Goal: Information Seeking & Learning: Understand process/instructions

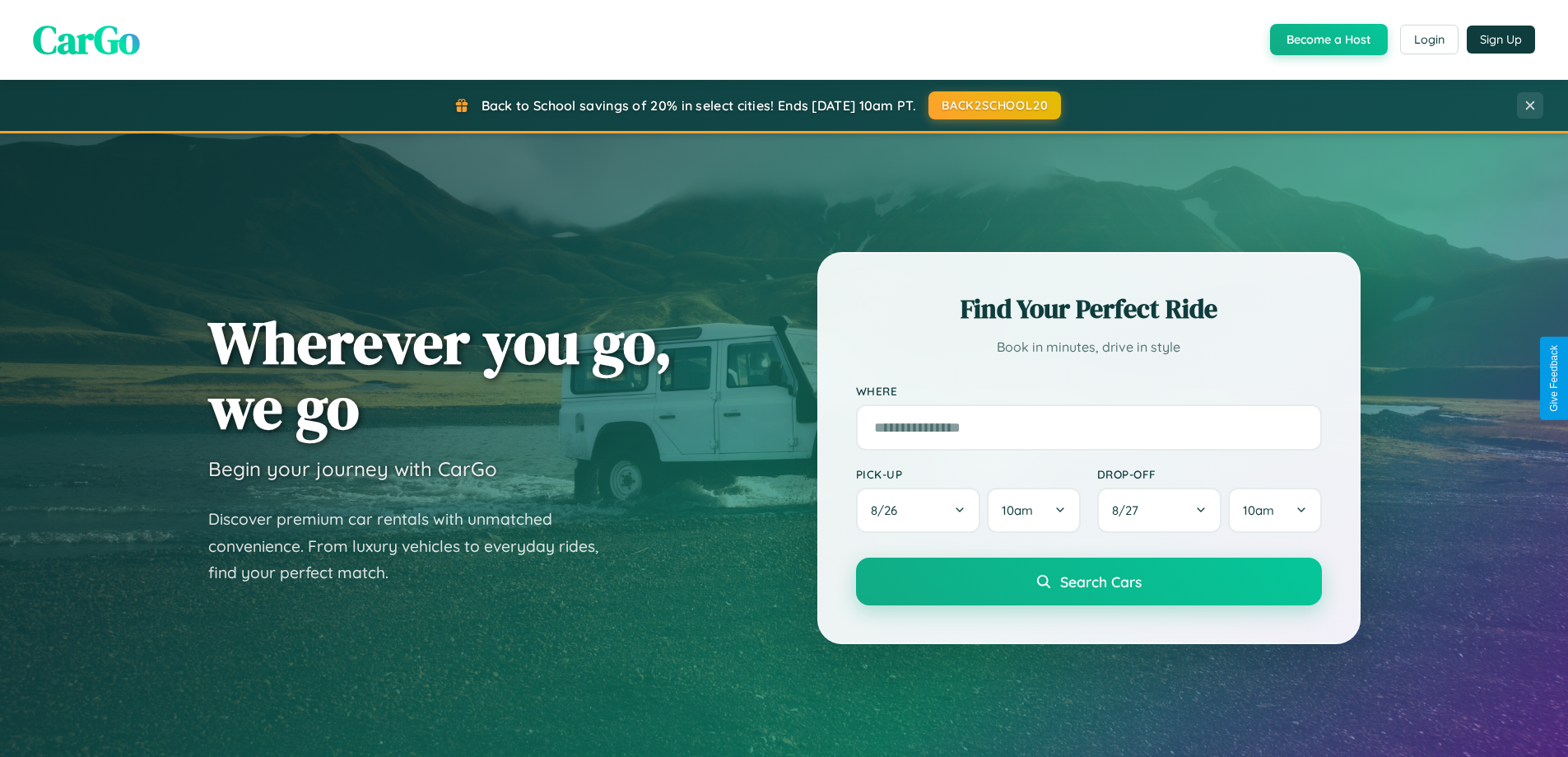
scroll to position [710, 0]
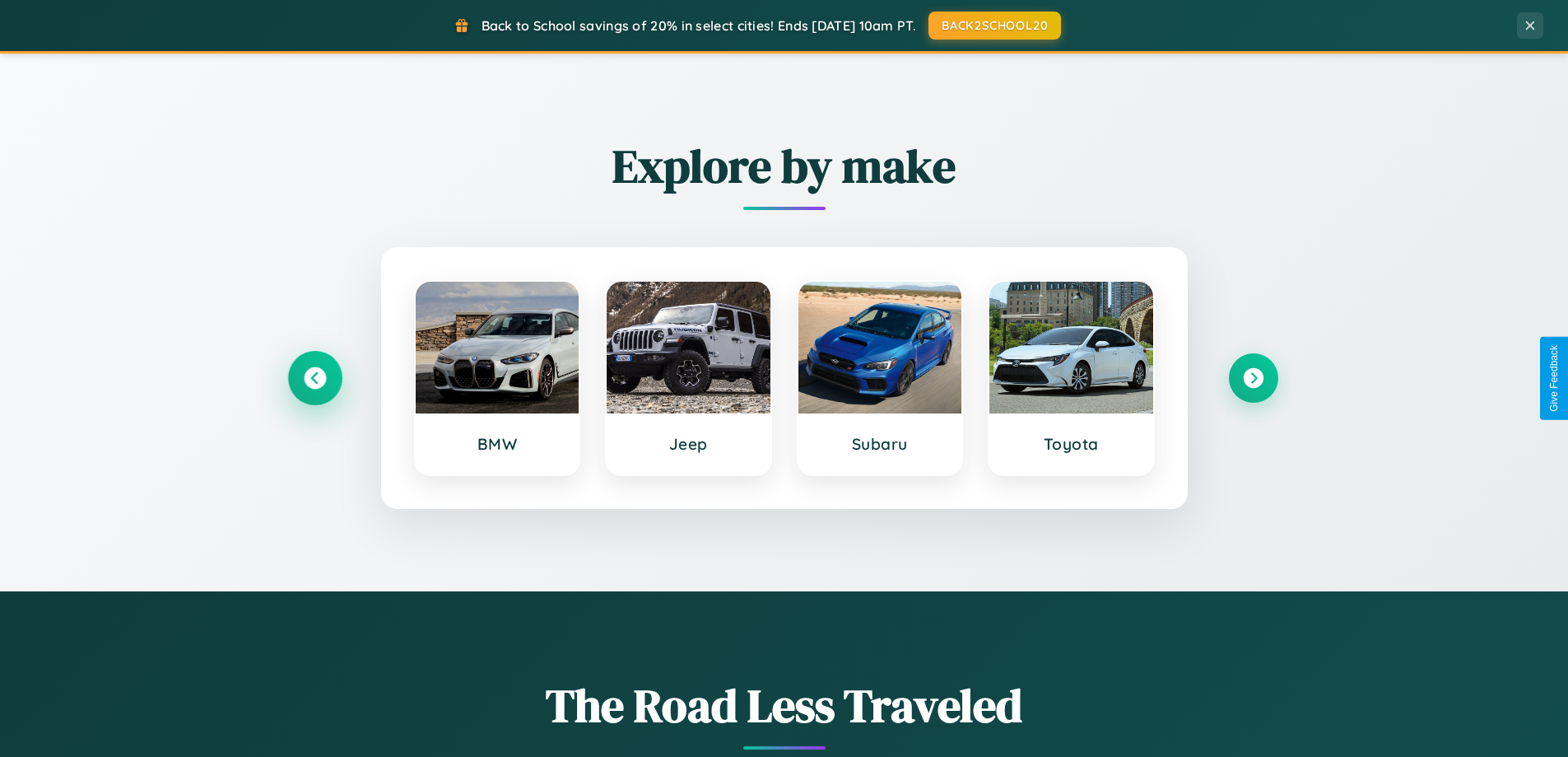
click at [315, 378] on icon at bounding box center [315, 378] width 22 height 22
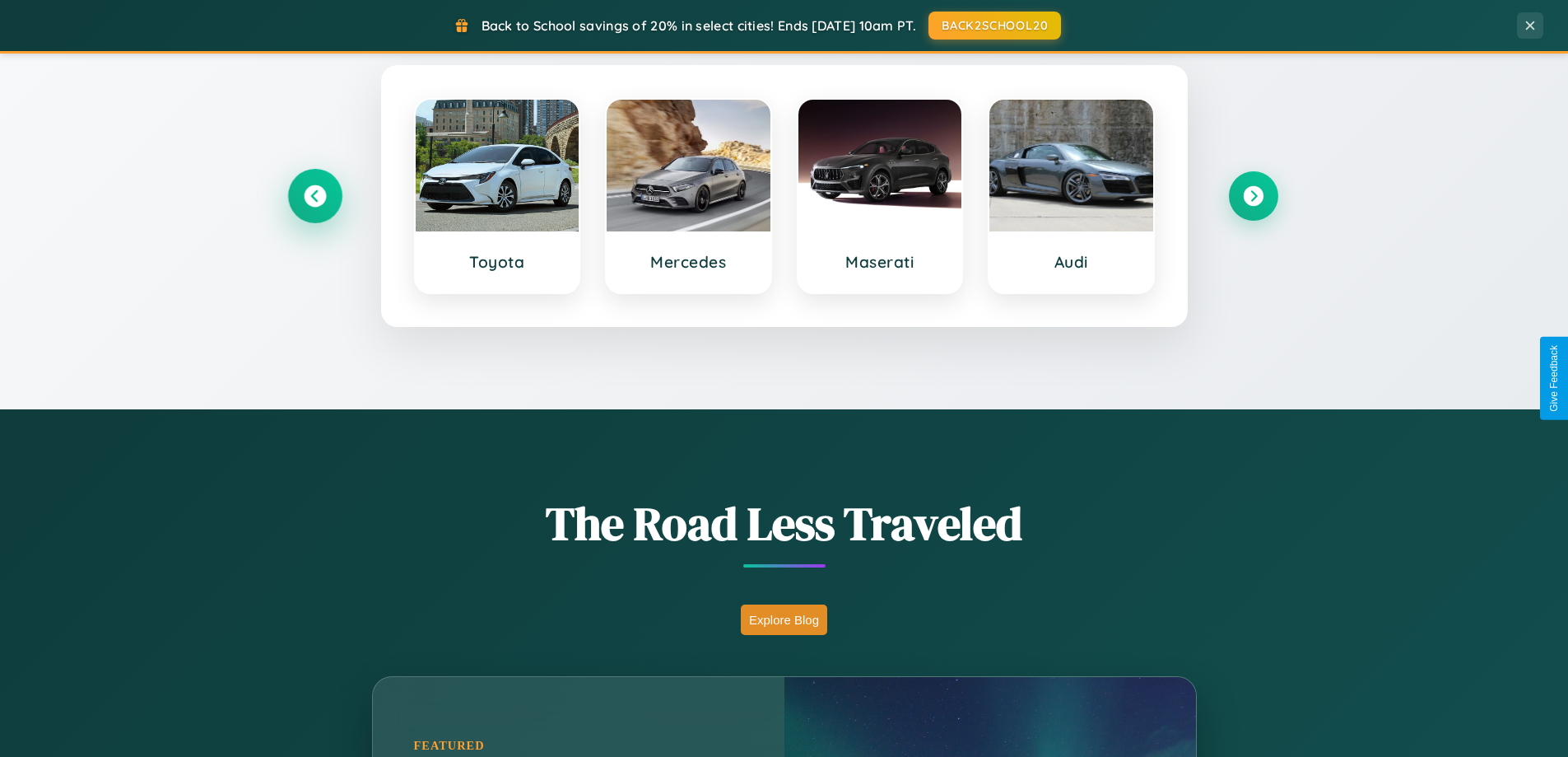
scroll to position [2645, 0]
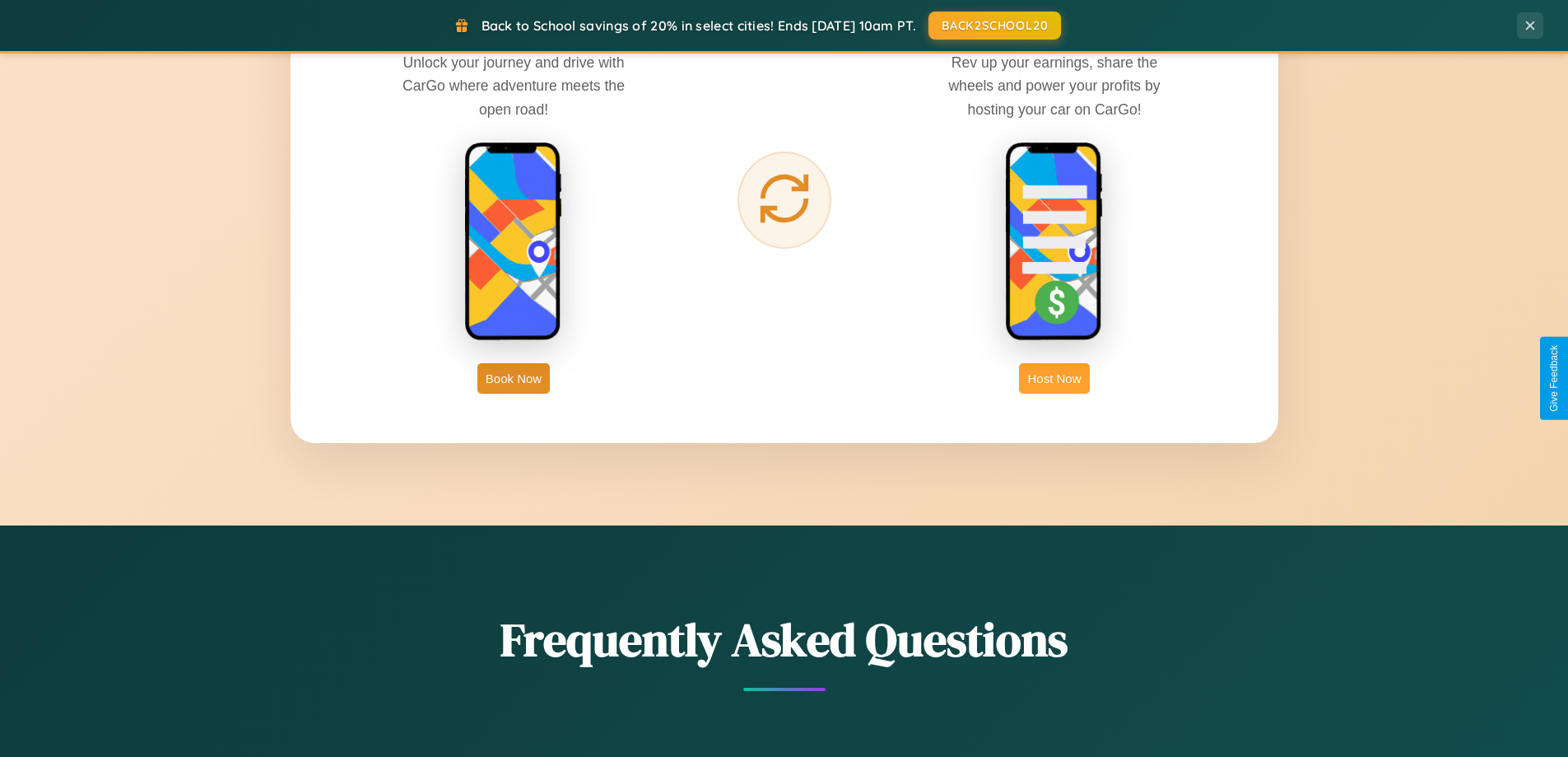
click at [1054, 378] on button "Host Now" at bounding box center [1053, 378] width 70 height 31
